Goal: Transaction & Acquisition: Obtain resource

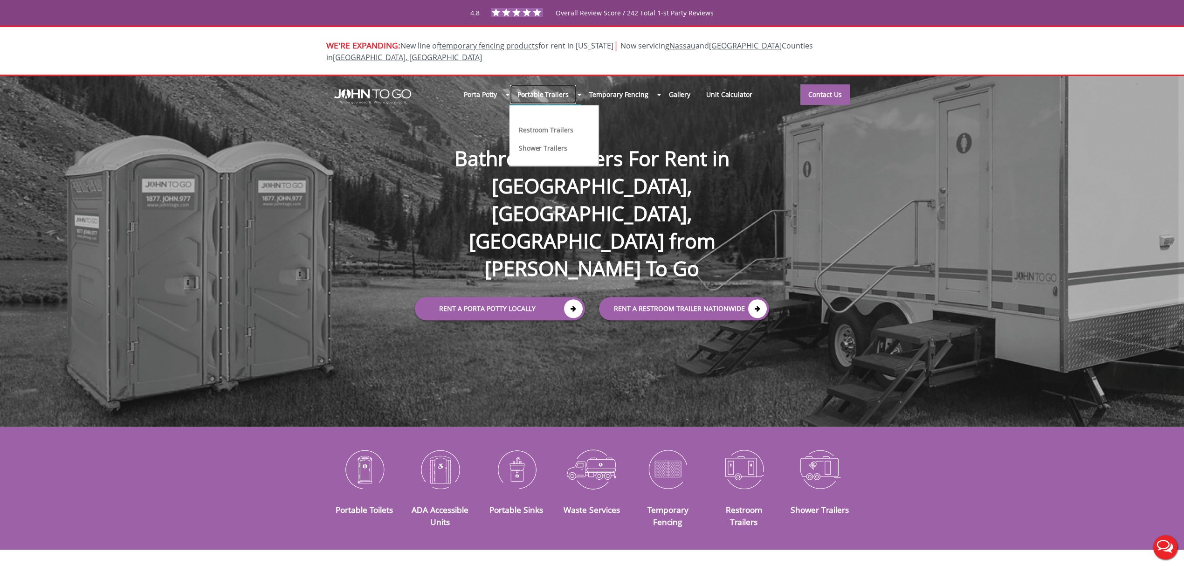
click at [553, 84] on link "Portable Trailers" at bounding box center [543, 94] width 67 height 20
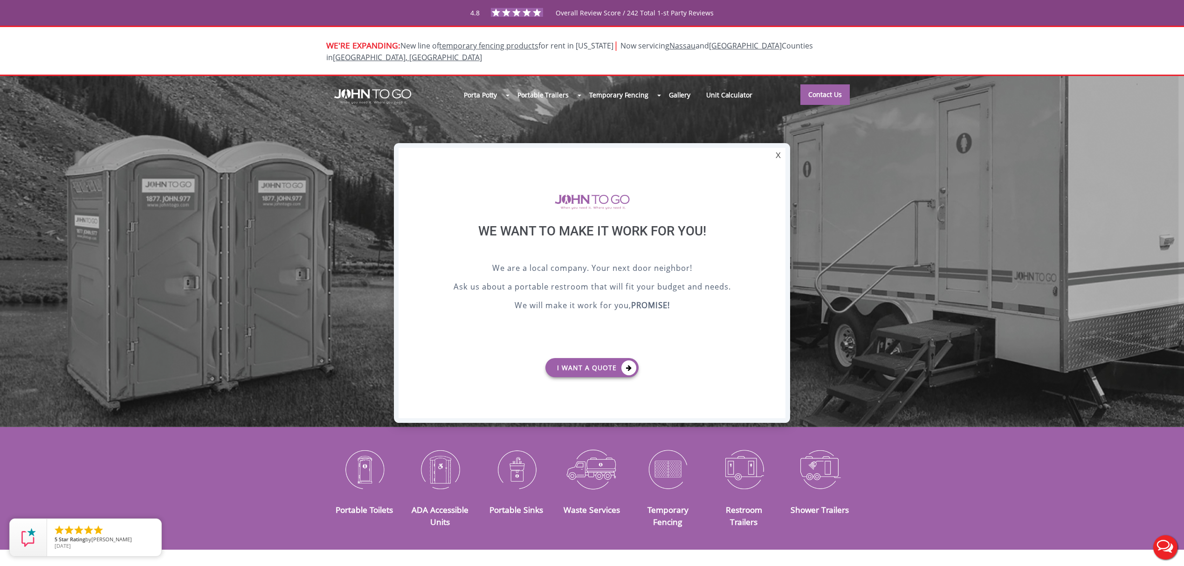
click at [498, 83] on div at bounding box center [592, 283] width 1184 height 566
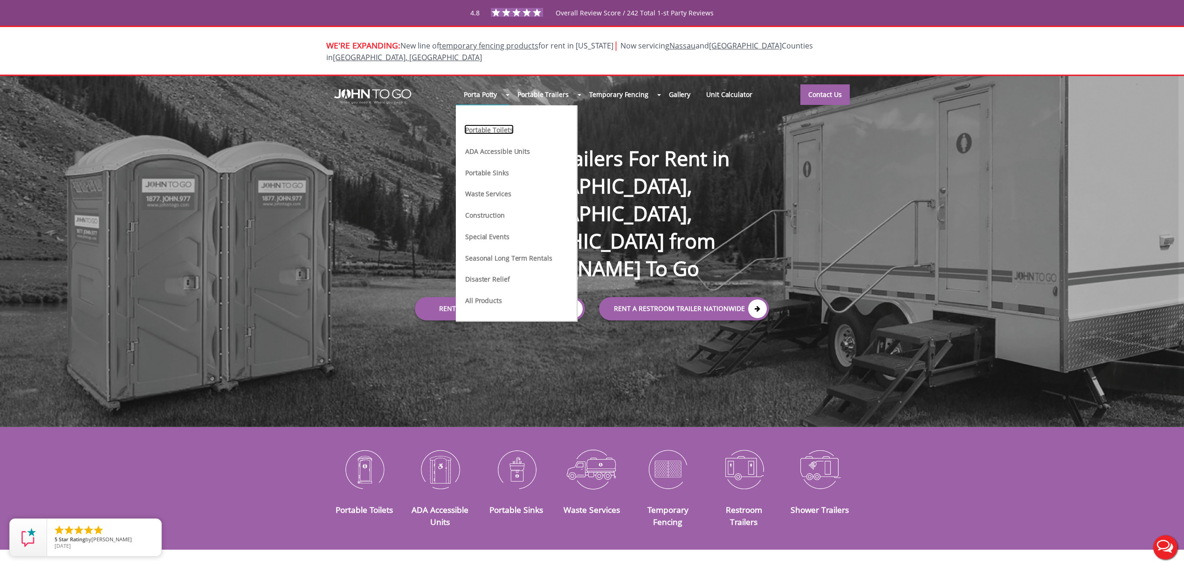
drag, startPoint x: 506, startPoint y: 118, endPoint x: 533, endPoint y: 142, distance: 35.6
click at [506, 125] on link "Portable Toilets" at bounding box center [488, 130] width 49 height 10
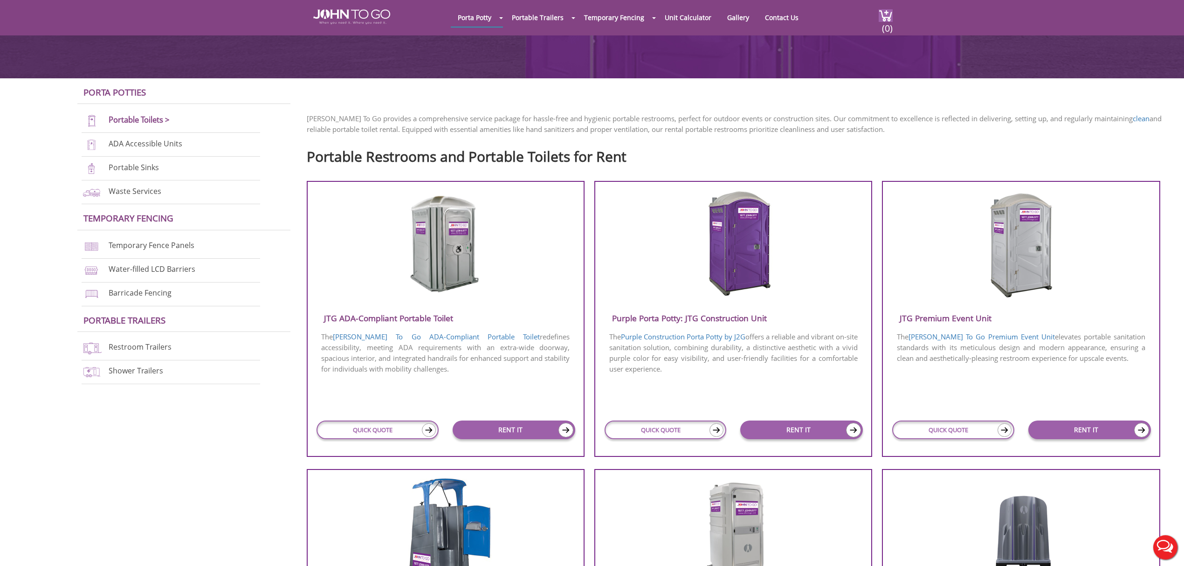
scroll to position [249, 0]
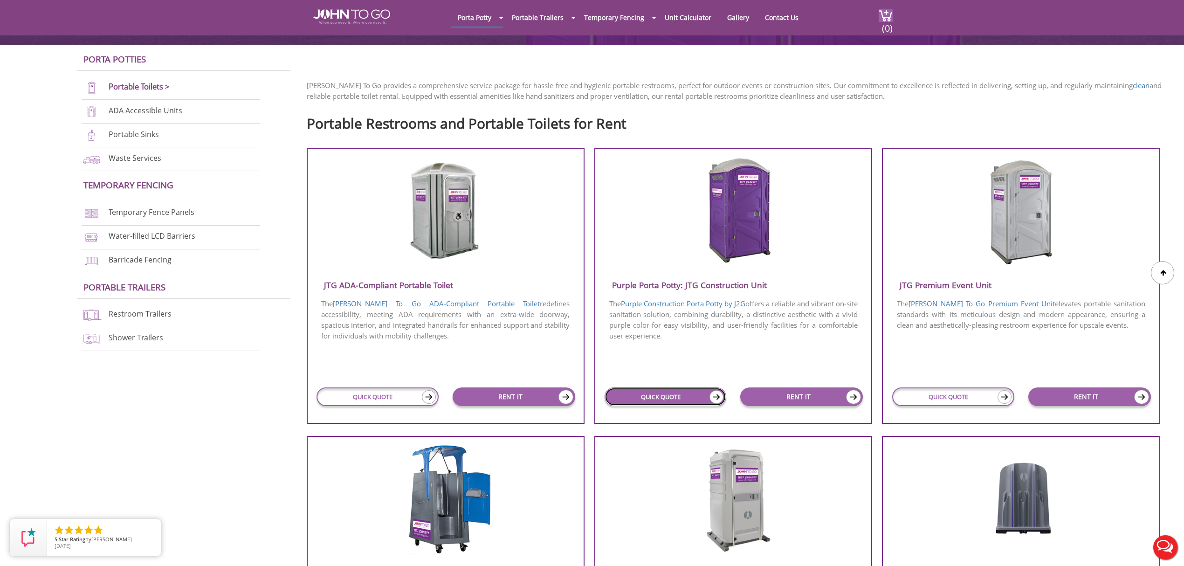
click at [655, 390] on link "QUICK QUOTE" at bounding box center [666, 396] width 122 height 19
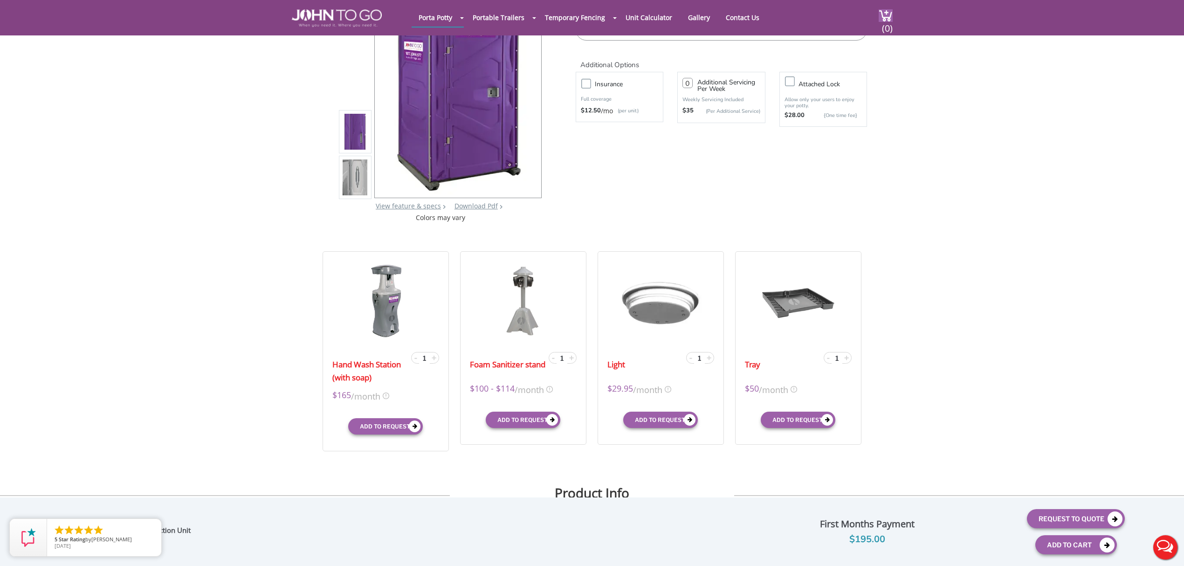
scroll to position [124, 0]
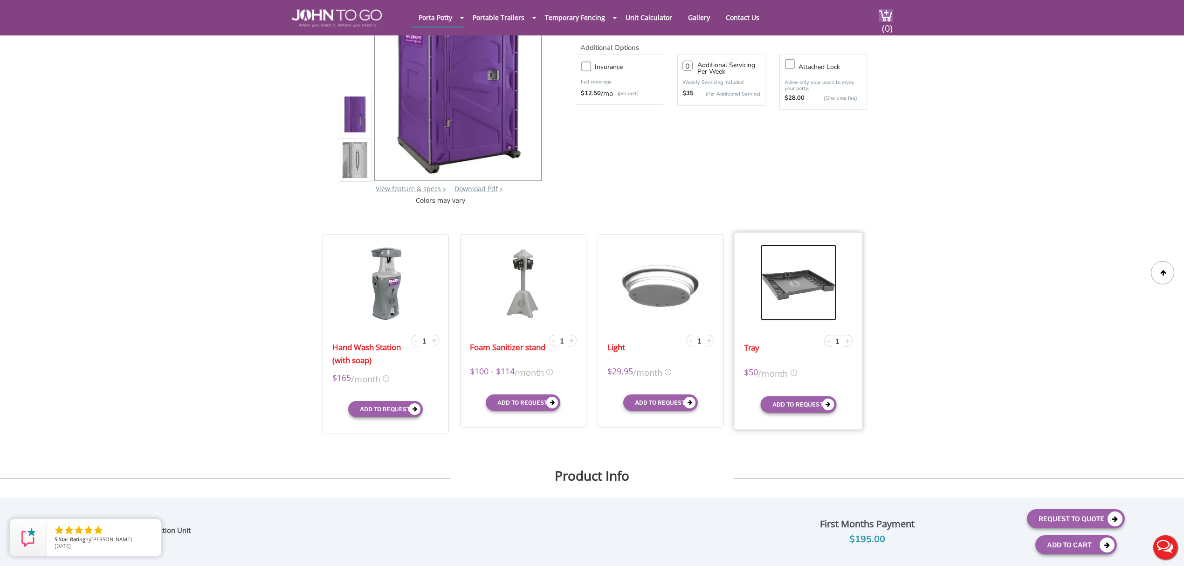
click at [808, 288] on img at bounding box center [799, 282] width 76 height 76
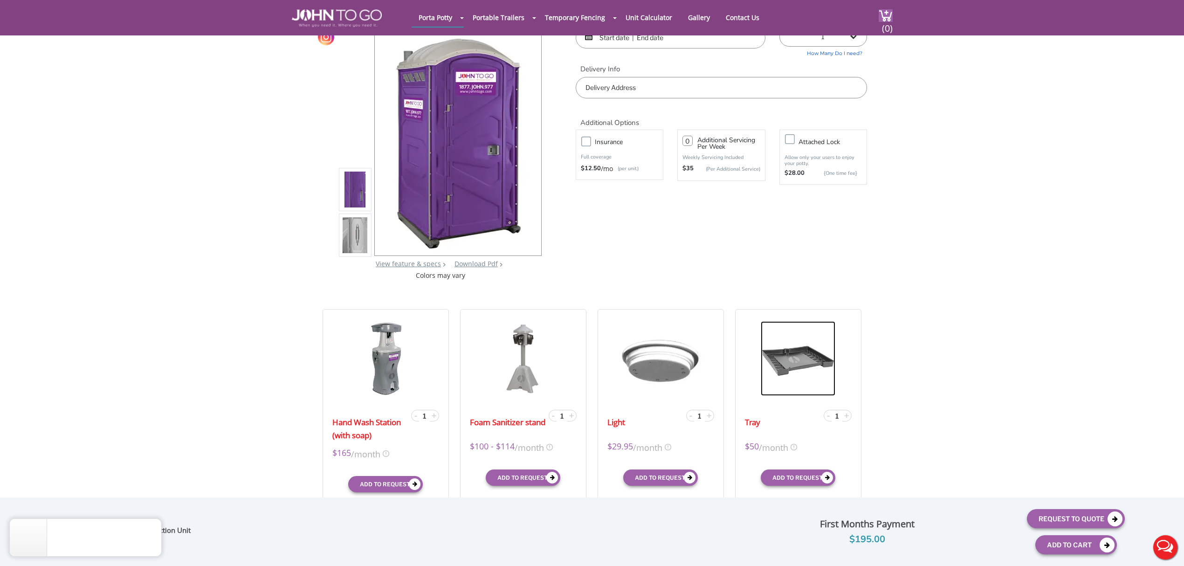
scroll to position [187, 0]
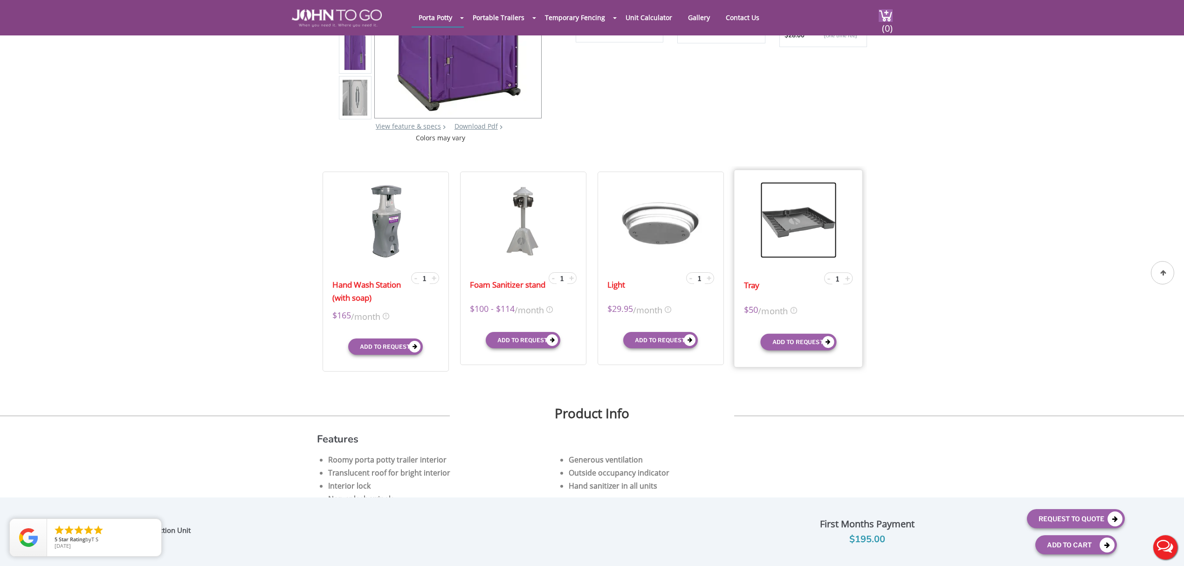
click at [799, 237] on img at bounding box center [799, 220] width 76 height 76
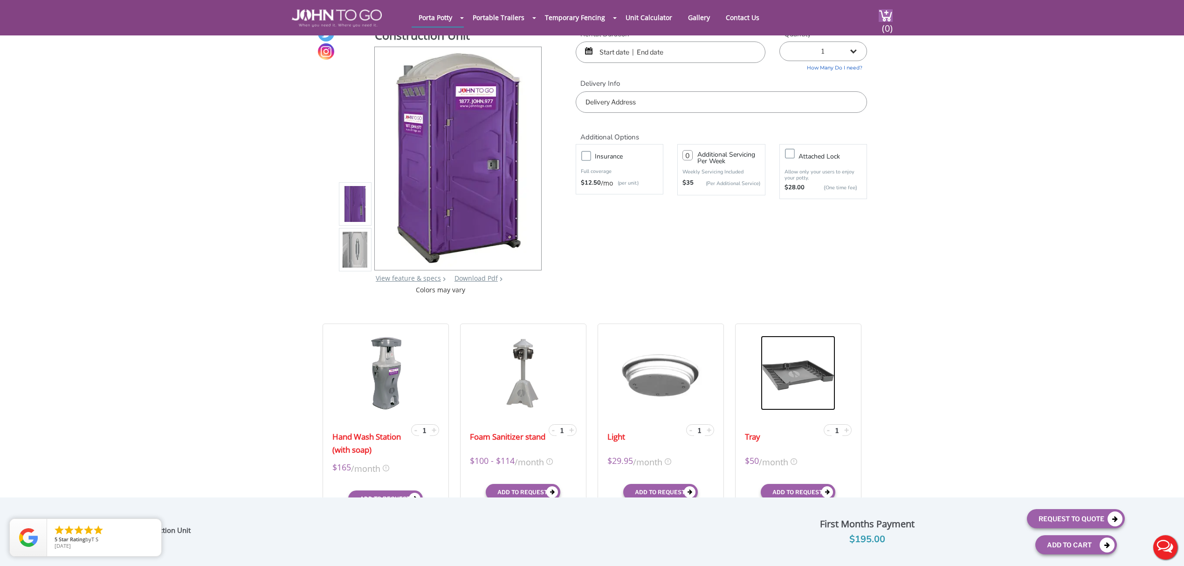
scroll to position [124, 0]
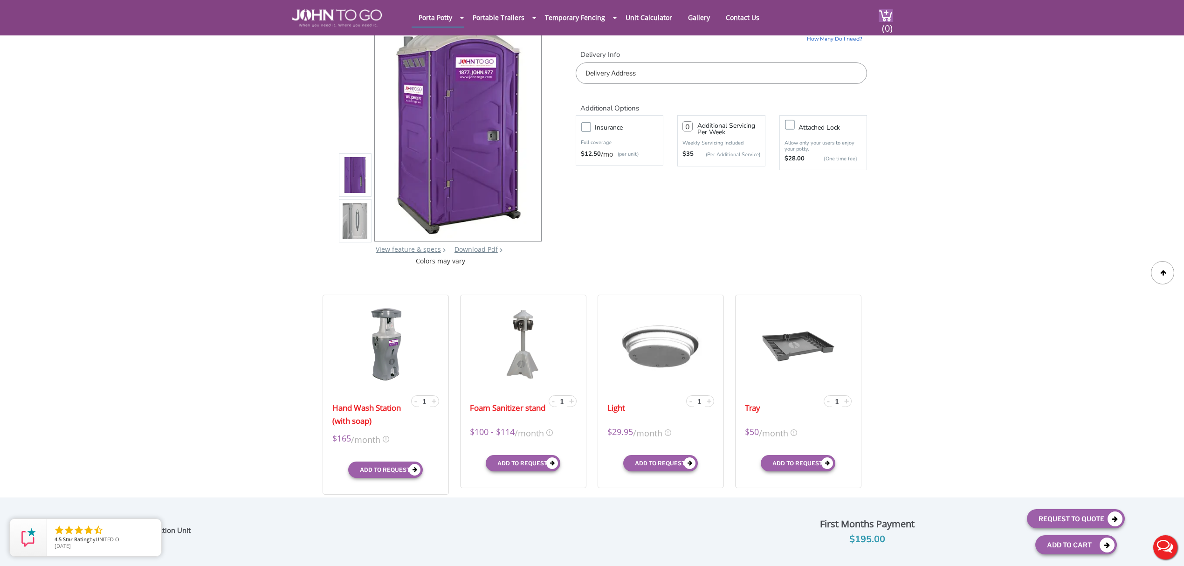
scroll to position [62, 0]
